Goal: Check status: Check status

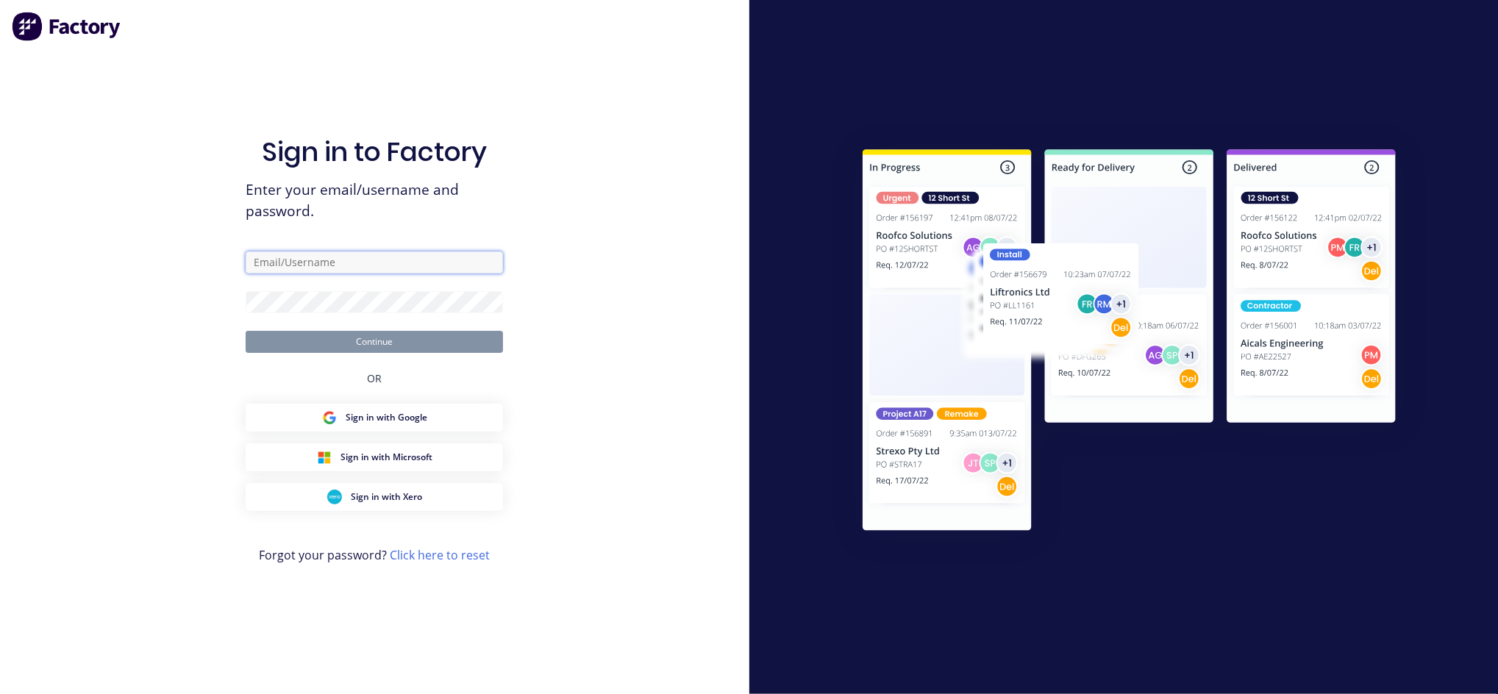
type input "[EMAIL_ADDRESS][DOMAIN_NAME]"
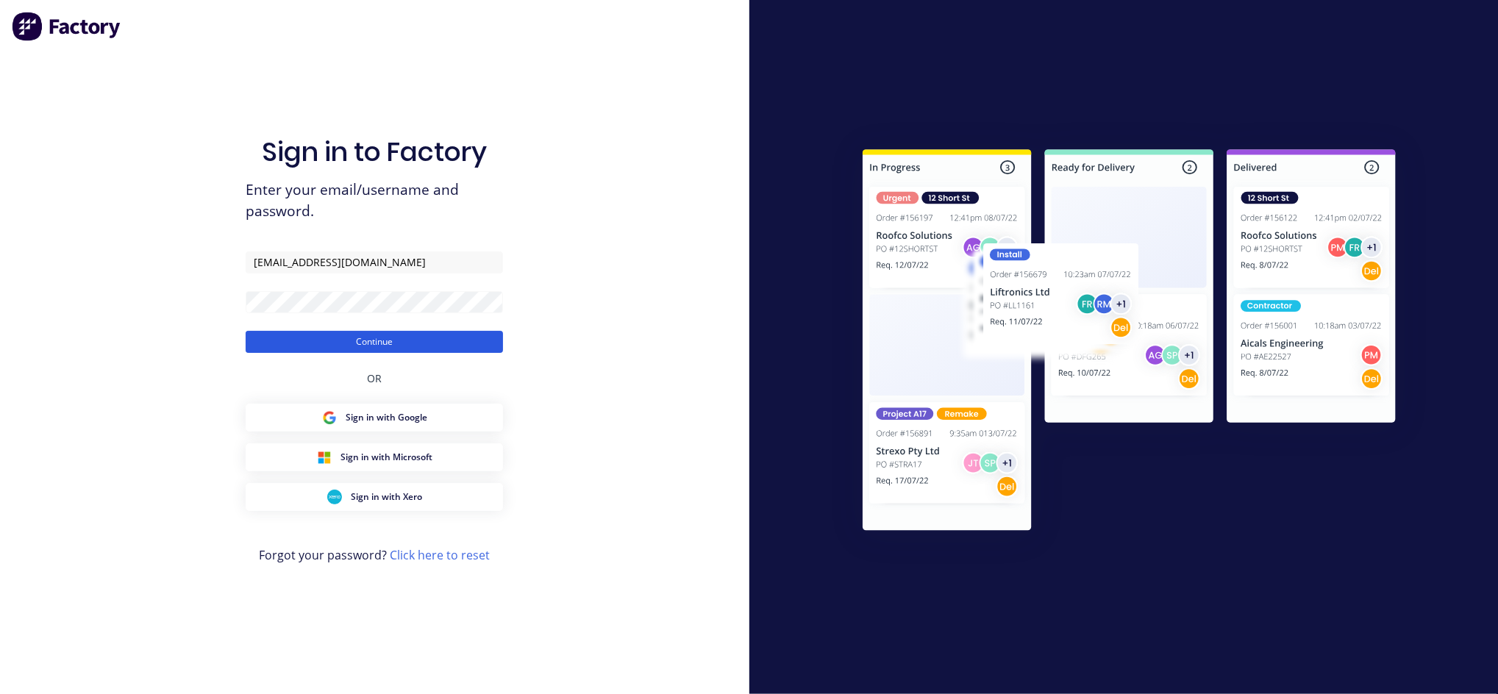
click at [348, 345] on button "Continue" at bounding box center [374, 342] width 257 height 22
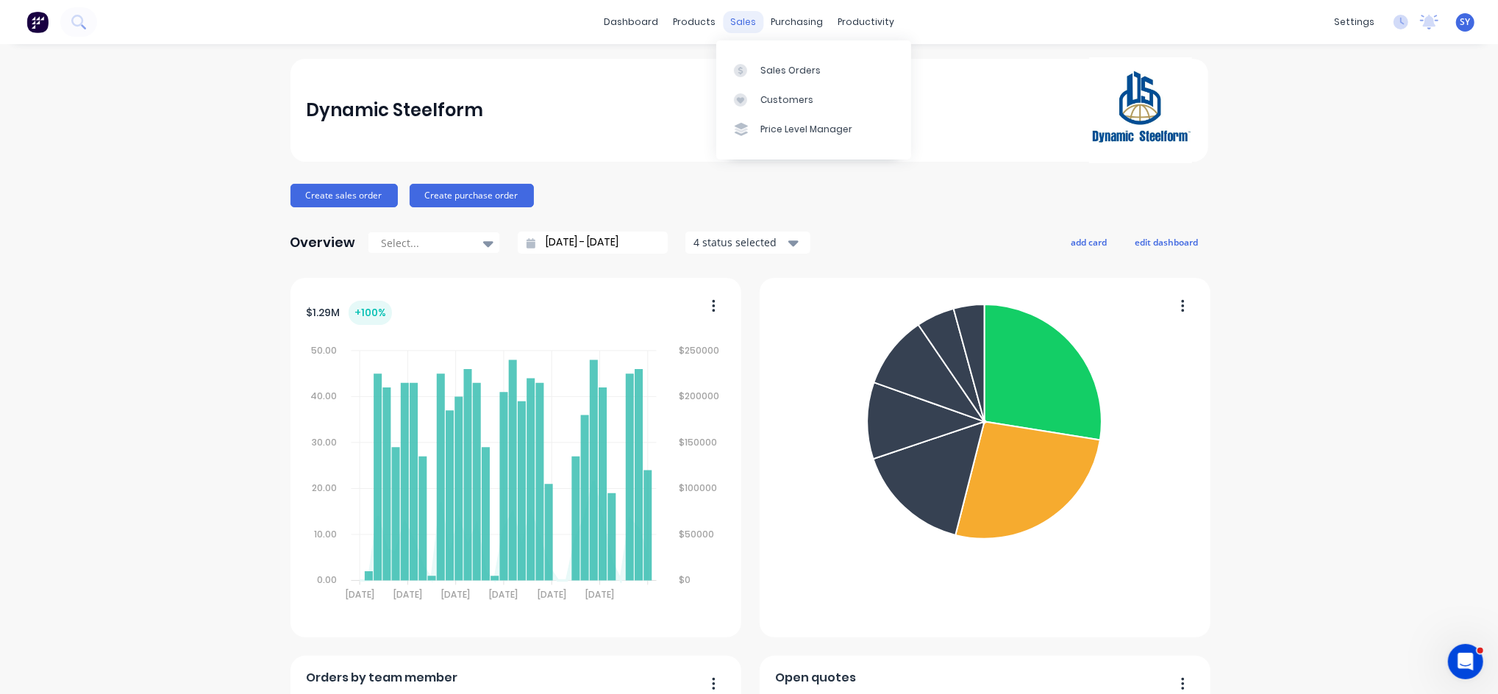
click at [739, 24] on div "sales" at bounding box center [743, 22] width 40 height 22
click at [769, 71] on div "Sales Orders" at bounding box center [790, 70] width 60 height 13
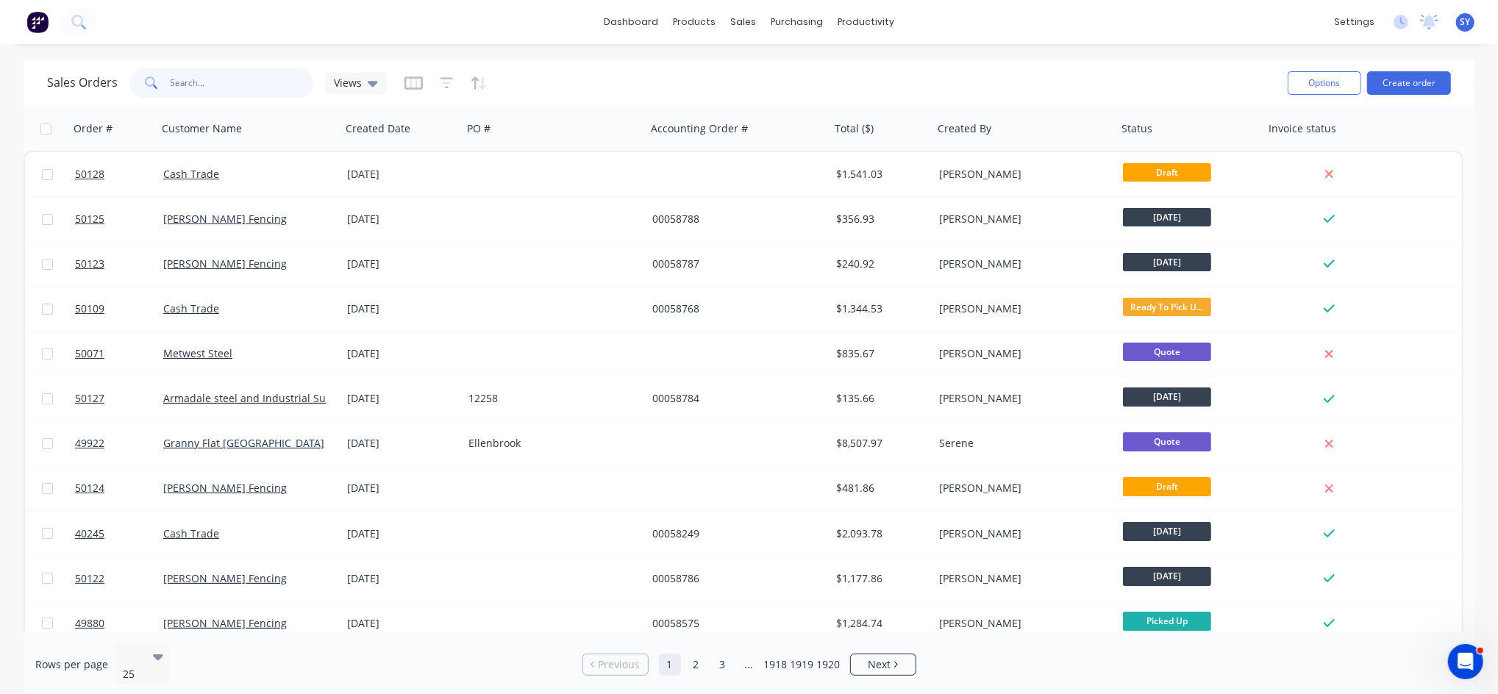
click at [249, 88] on input "text" at bounding box center [242, 82] width 143 height 29
type input "armadale steel"
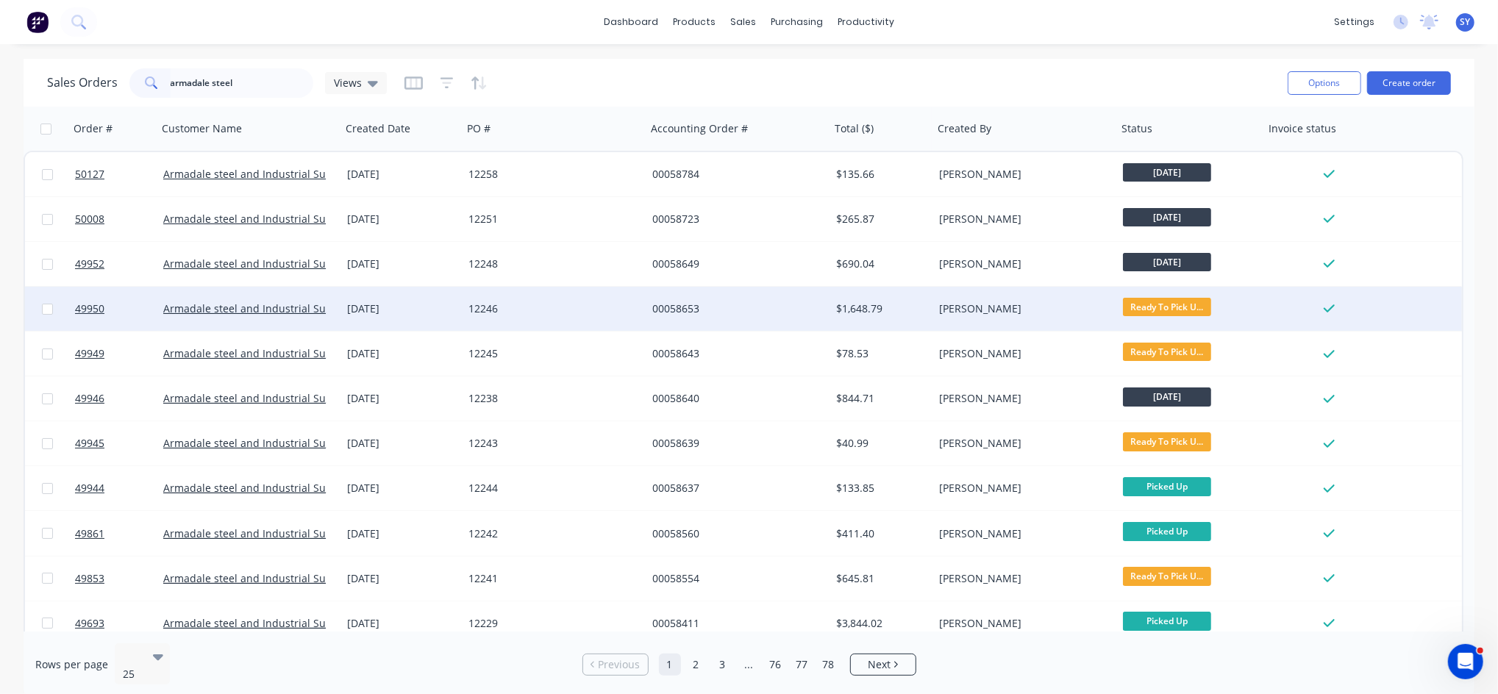
click at [750, 302] on div "00058653" at bounding box center [733, 309] width 163 height 15
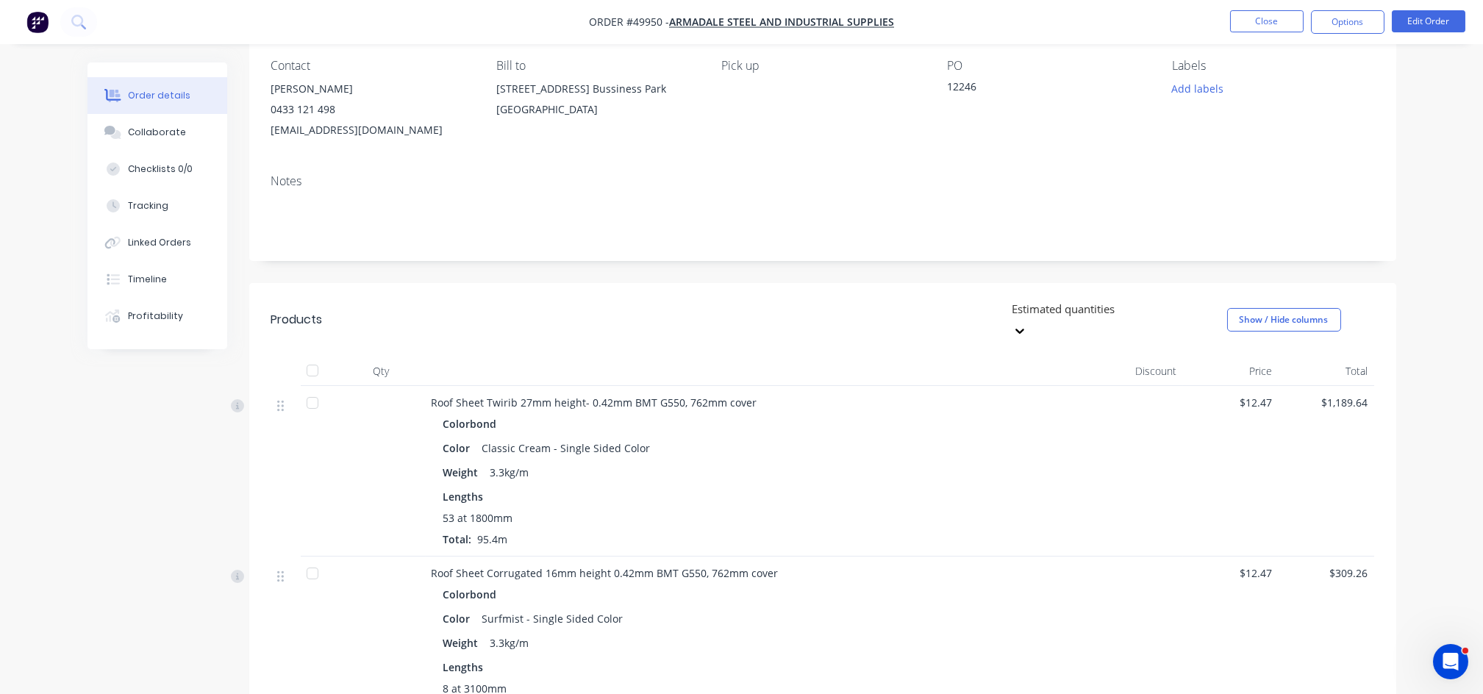
scroll to position [98, 0]
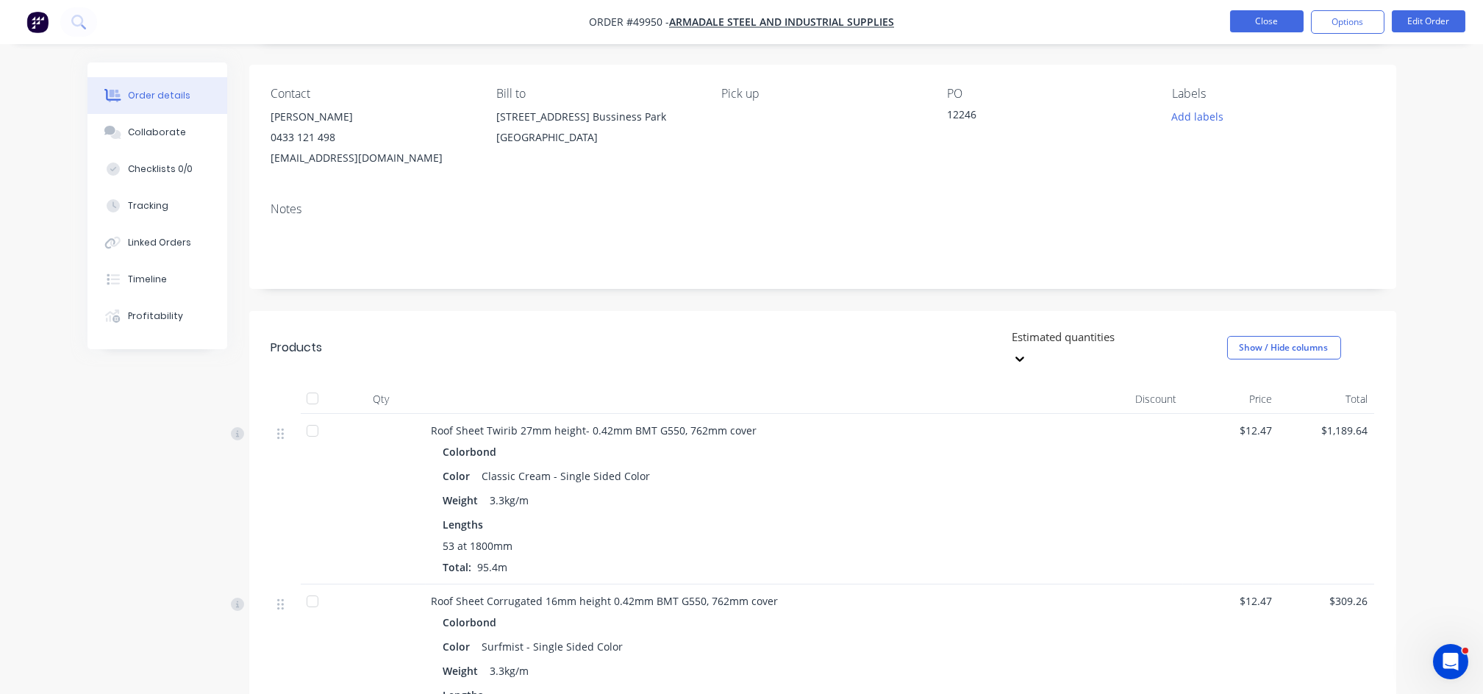
click at [1263, 26] on button "Close" at bounding box center [1267, 21] width 74 height 22
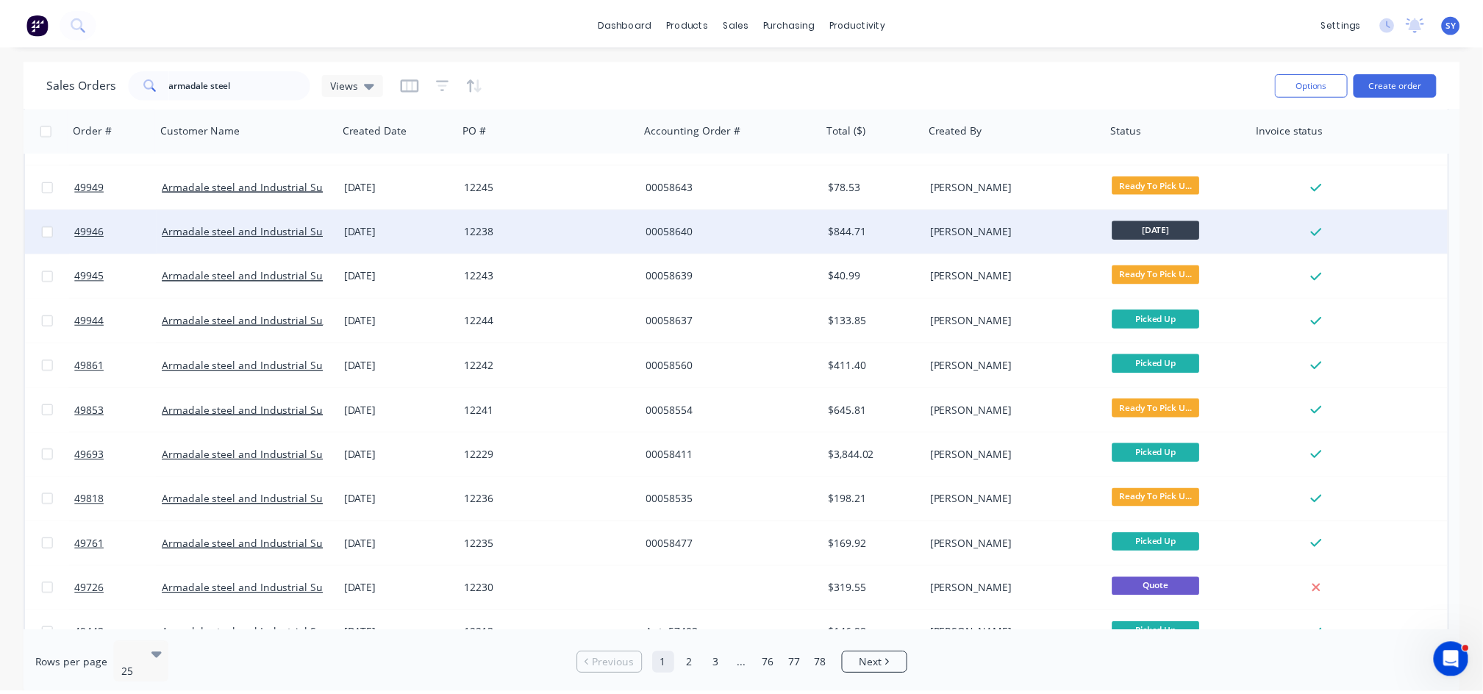
scroll to position [196, 0]
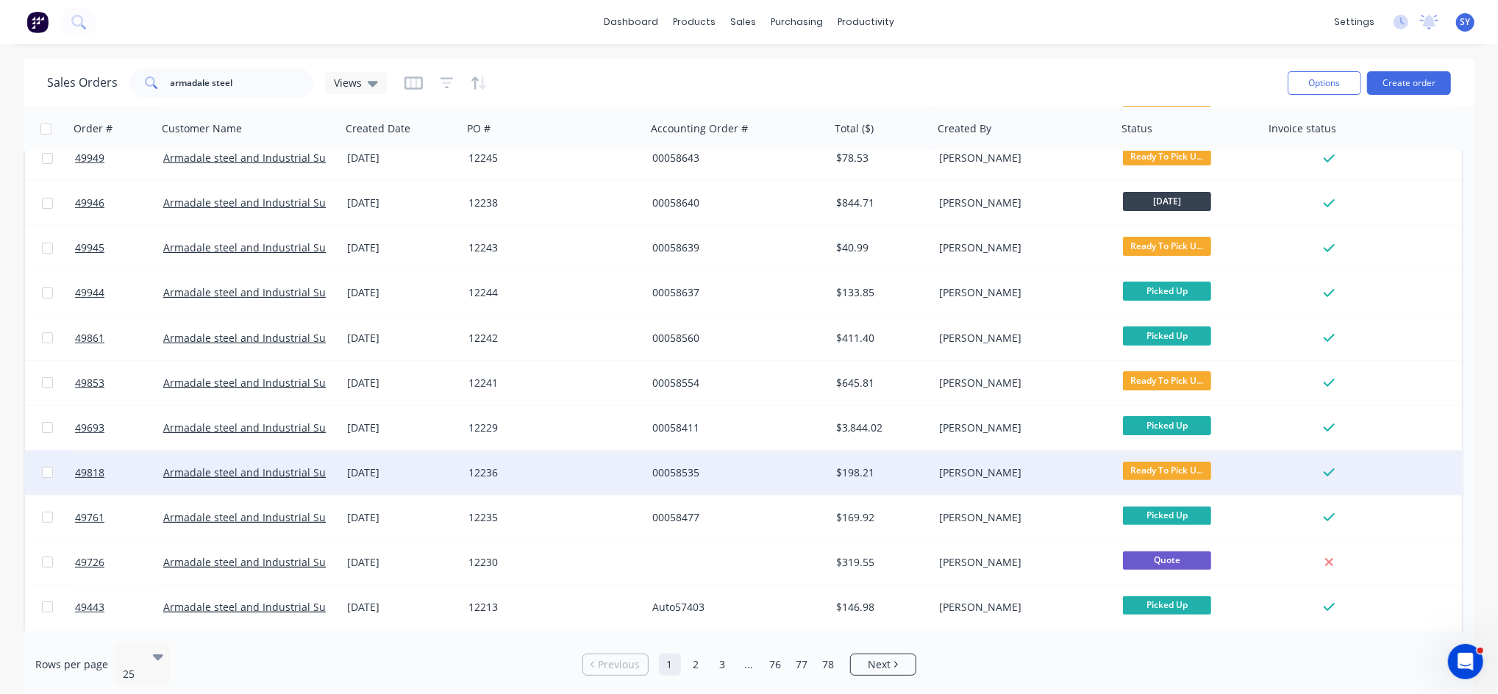
click at [979, 482] on div "[PERSON_NAME]" at bounding box center [1025, 473] width 184 height 44
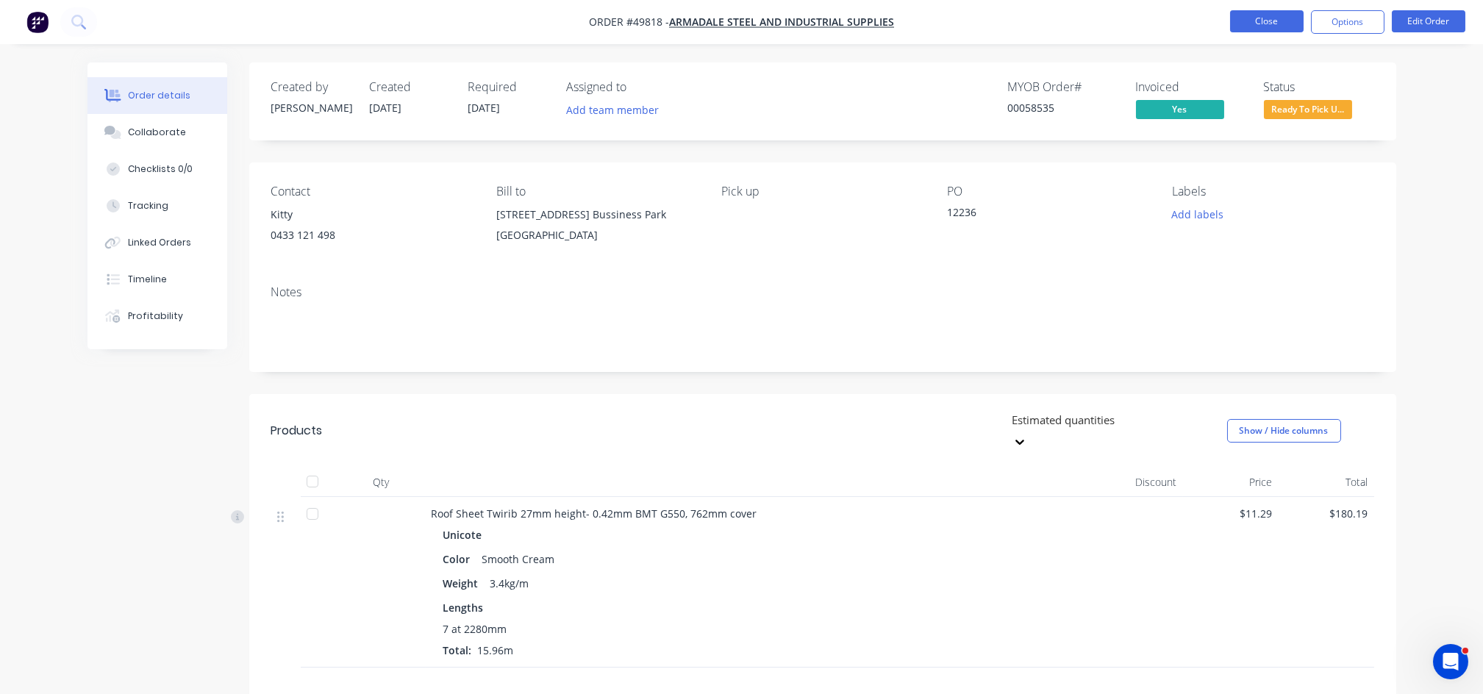
click at [1268, 15] on button "Close" at bounding box center [1267, 21] width 74 height 22
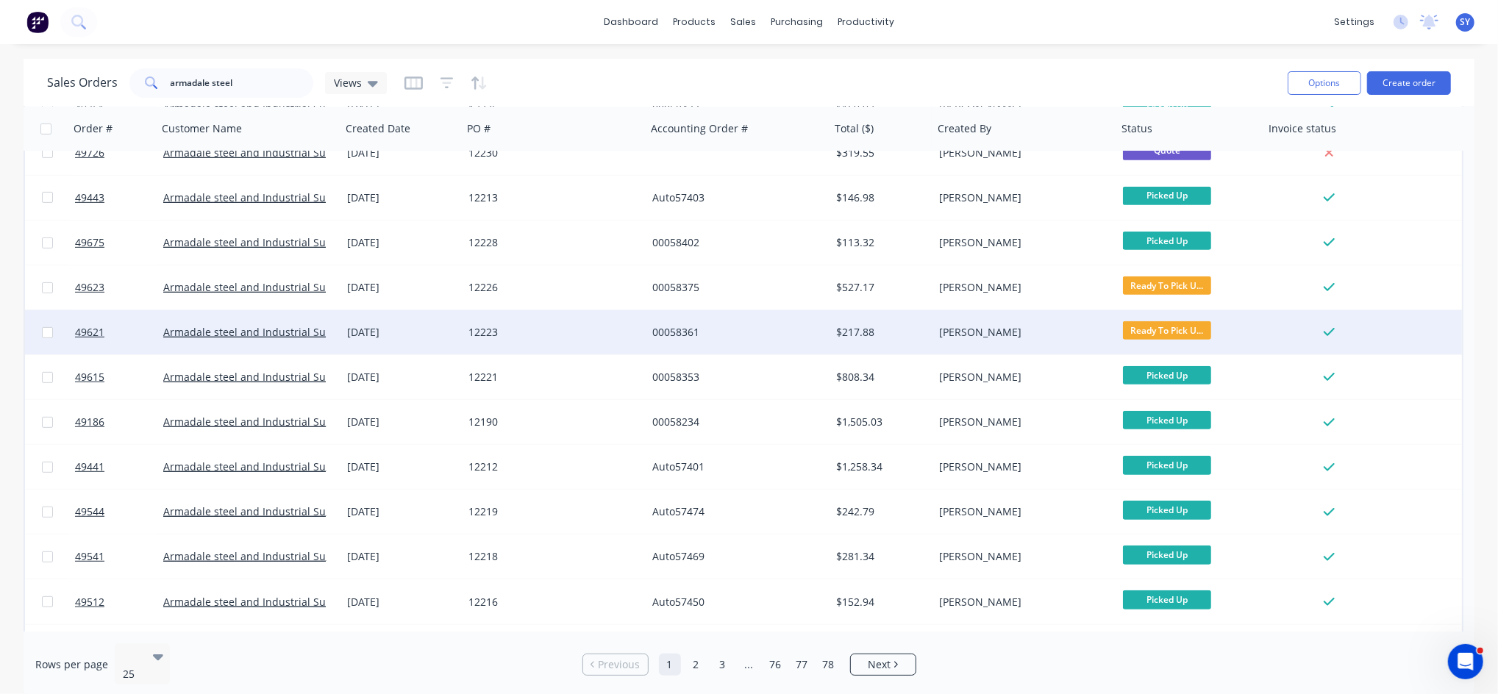
scroll to position [641, 0]
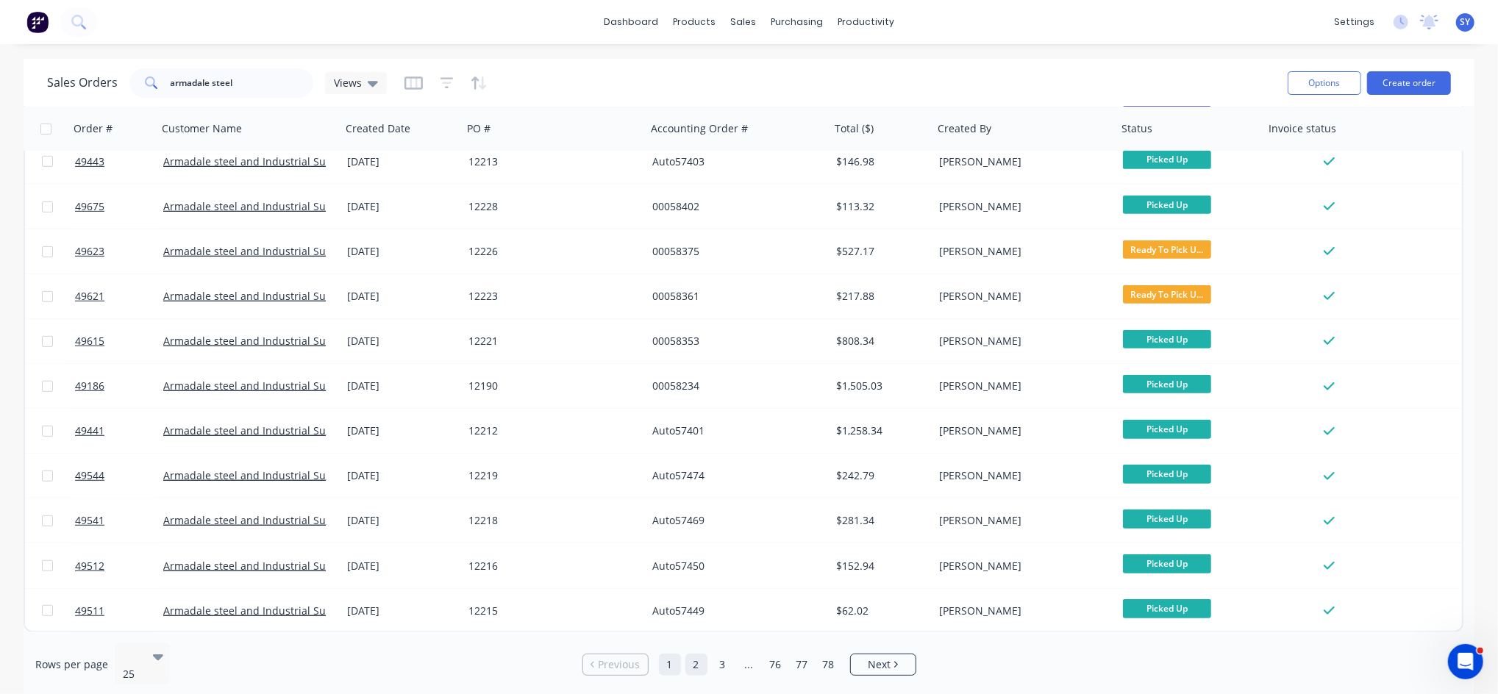
click at [704, 660] on link "2" at bounding box center [696, 665] width 22 height 22
